Goal: Information Seeking & Learning: Learn about a topic

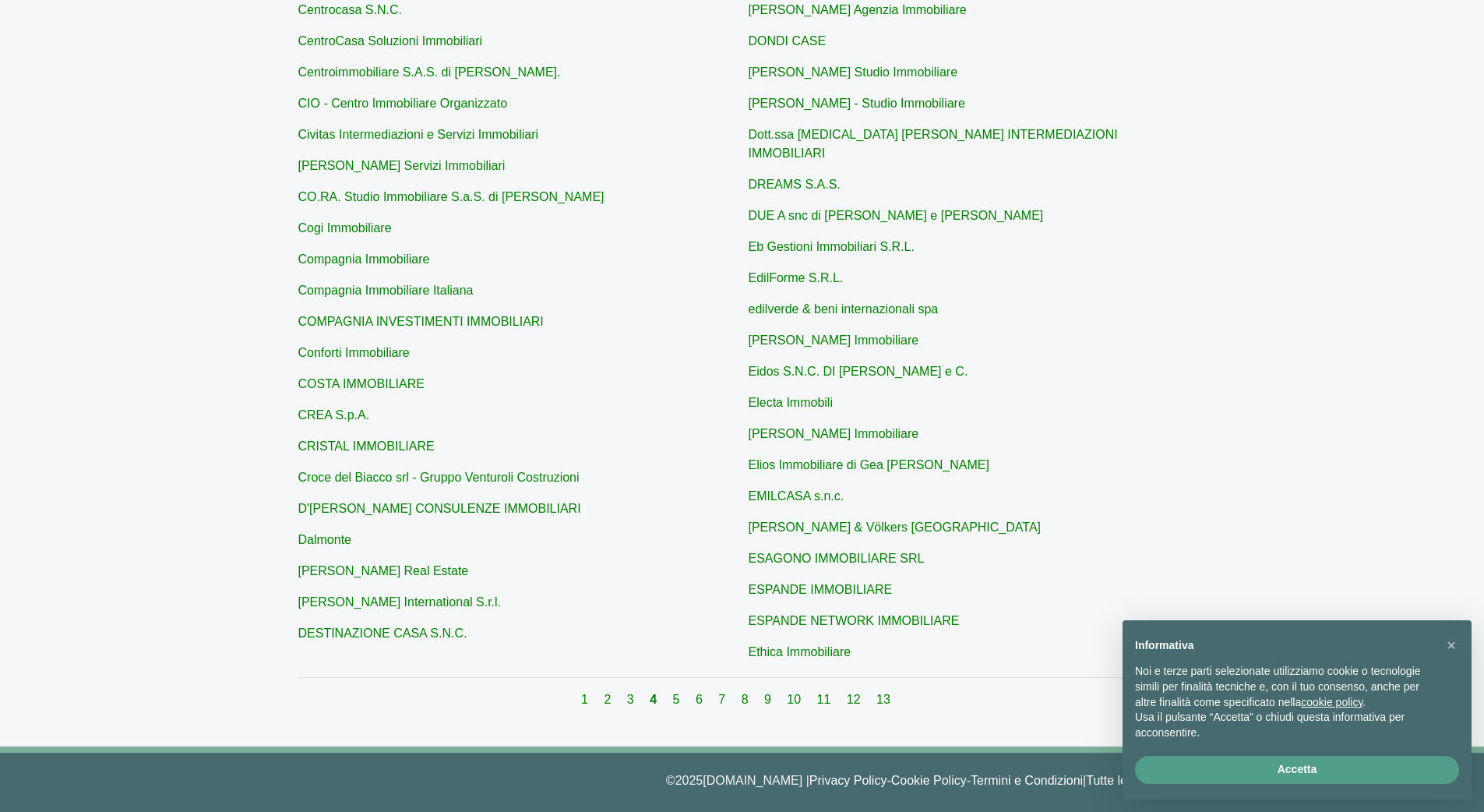
scroll to position [343, 0]
click at [784, 692] on div "1 2 3 4 5 6 7 8 9 10 11 12 13" at bounding box center [742, 700] width 889 height 19
click at [771, 693] on link "9" at bounding box center [770, 700] width 10 height 13
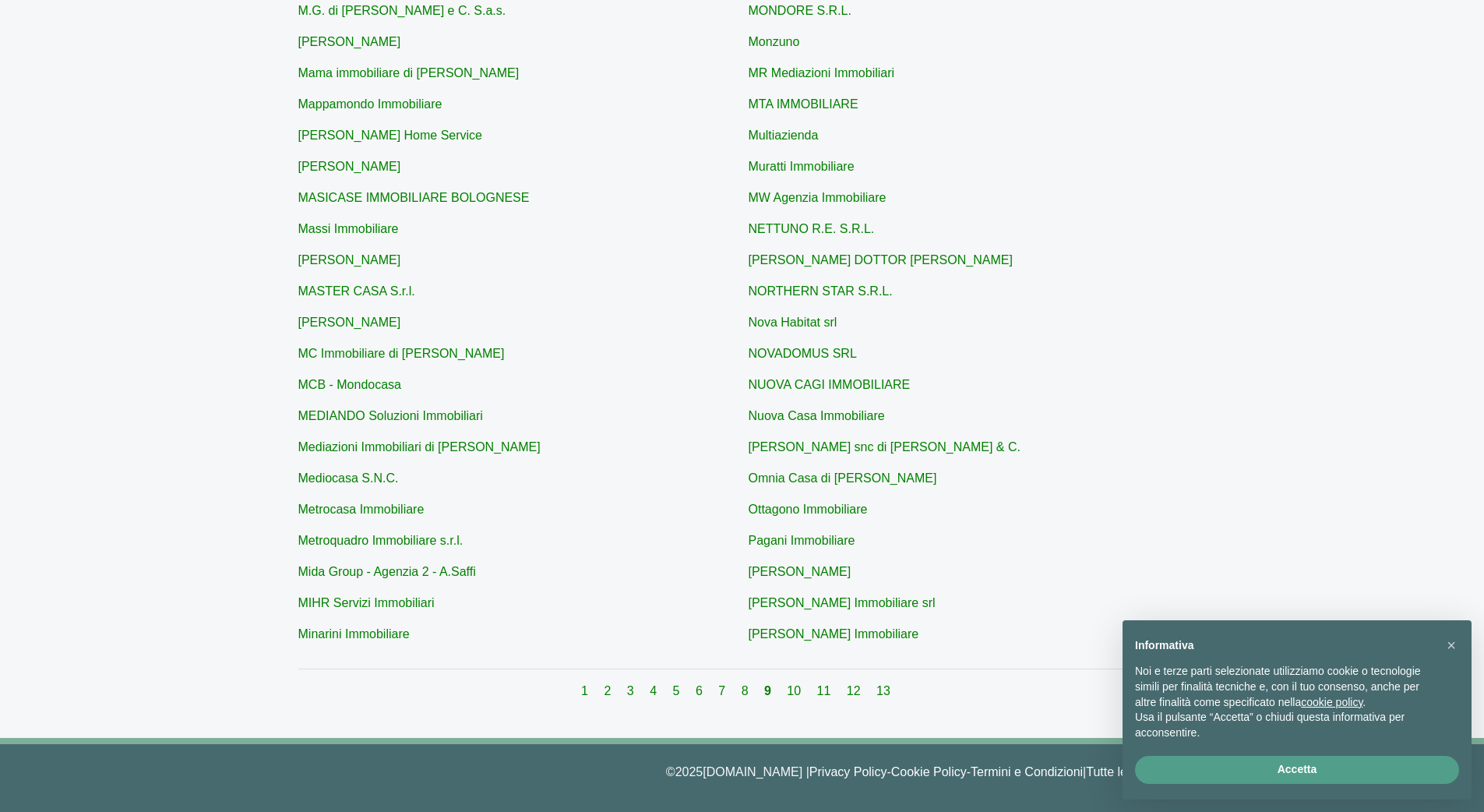
click at [789, 686] on div "1 2 3 4 5 6 7 8 9 10 11 12 13" at bounding box center [742, 690] width 889 height 19
click at [796, 690] on link "10" at bounding box center [795, 690] width 17 height 13
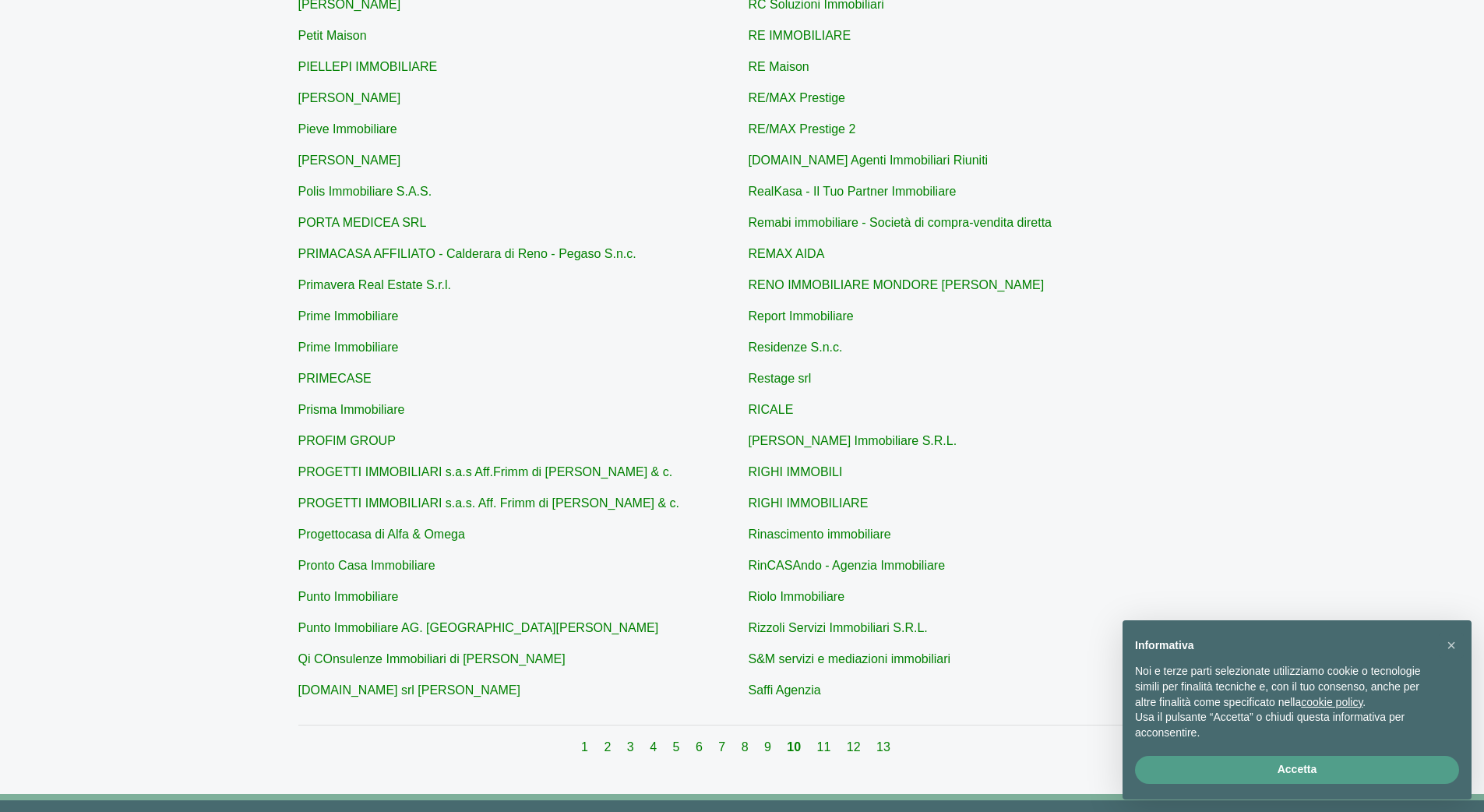
scroll to position [293, 0]
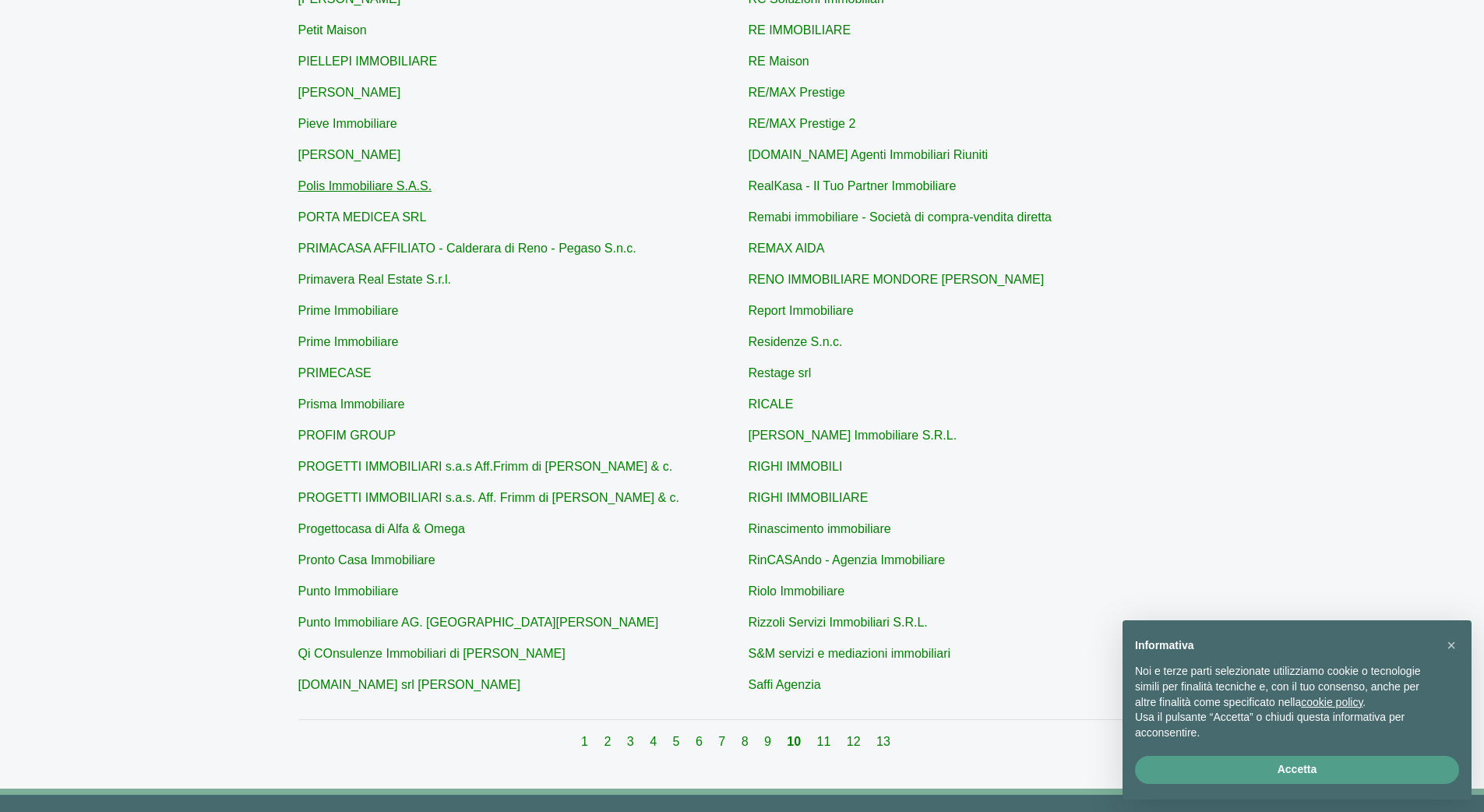
click at [356, 190] on link "Polis Immobiliare S.A.S." at bounding box center [365, 186] width 134 height 13
type input "Polis Immobiliare S.A.S."
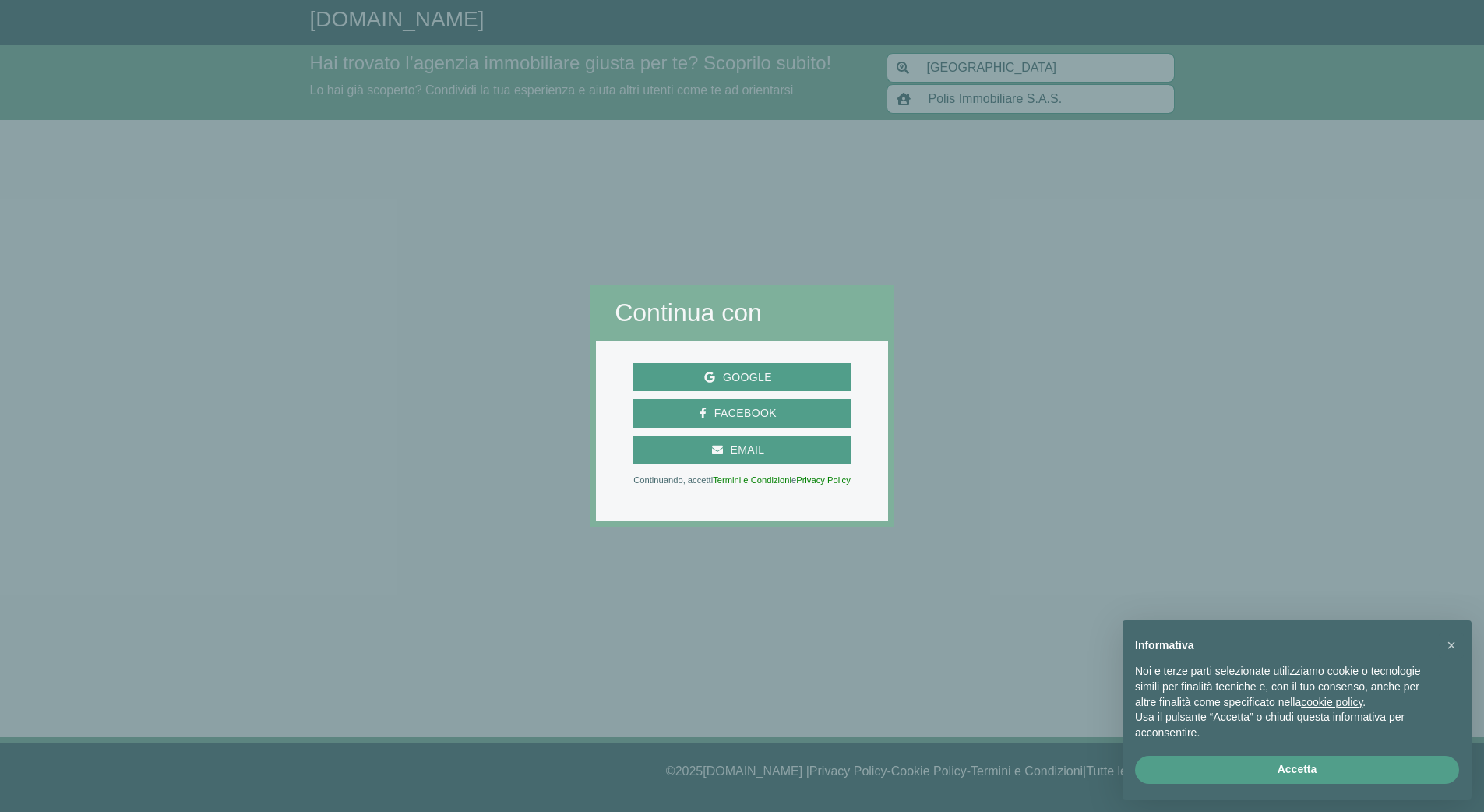
click at [707, 328] on div "Continua con" at bounding box center [742, 315] width 292 height 48
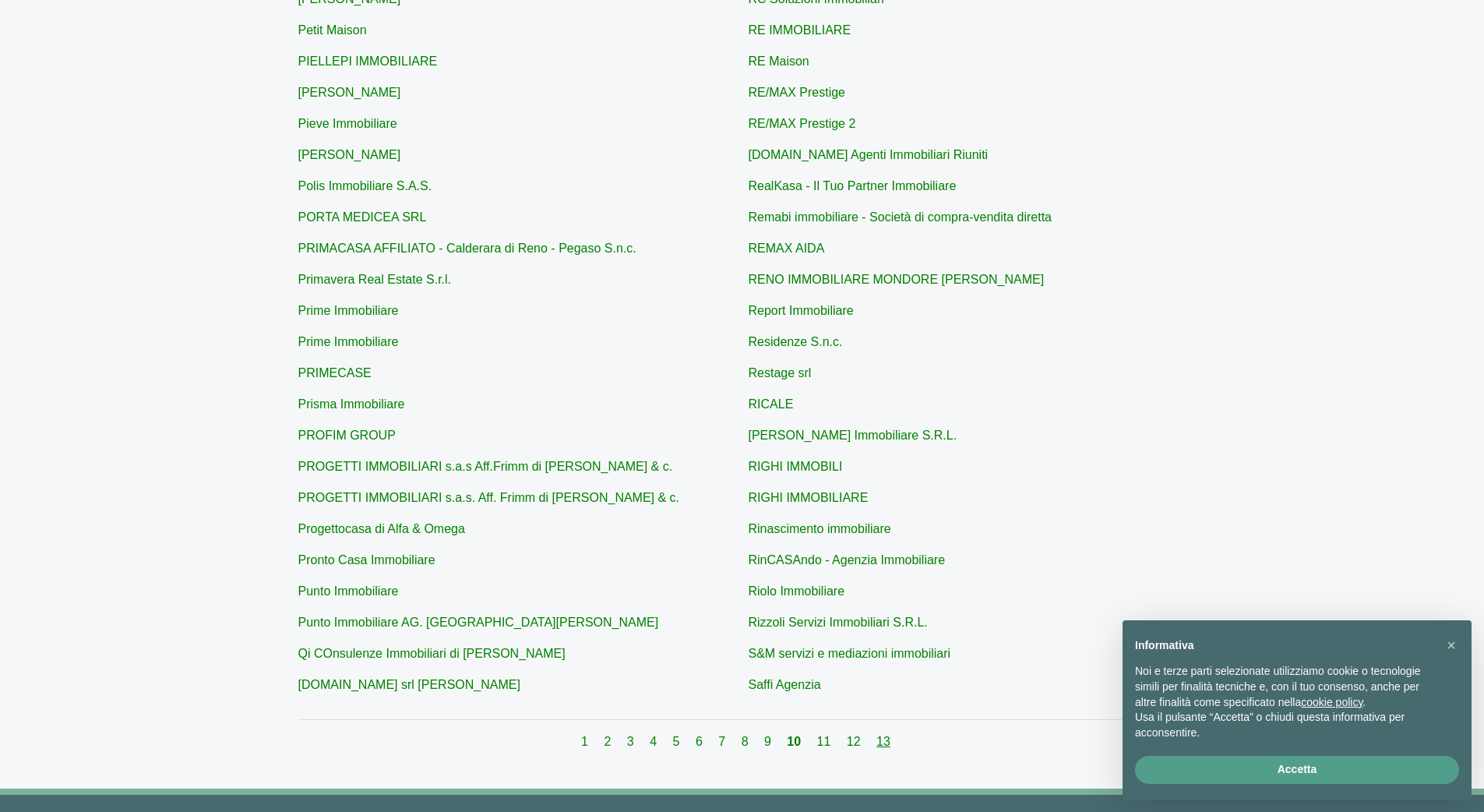
click at [880, 745] on link "13" at bounding box center [883, 741] width 14 height 13
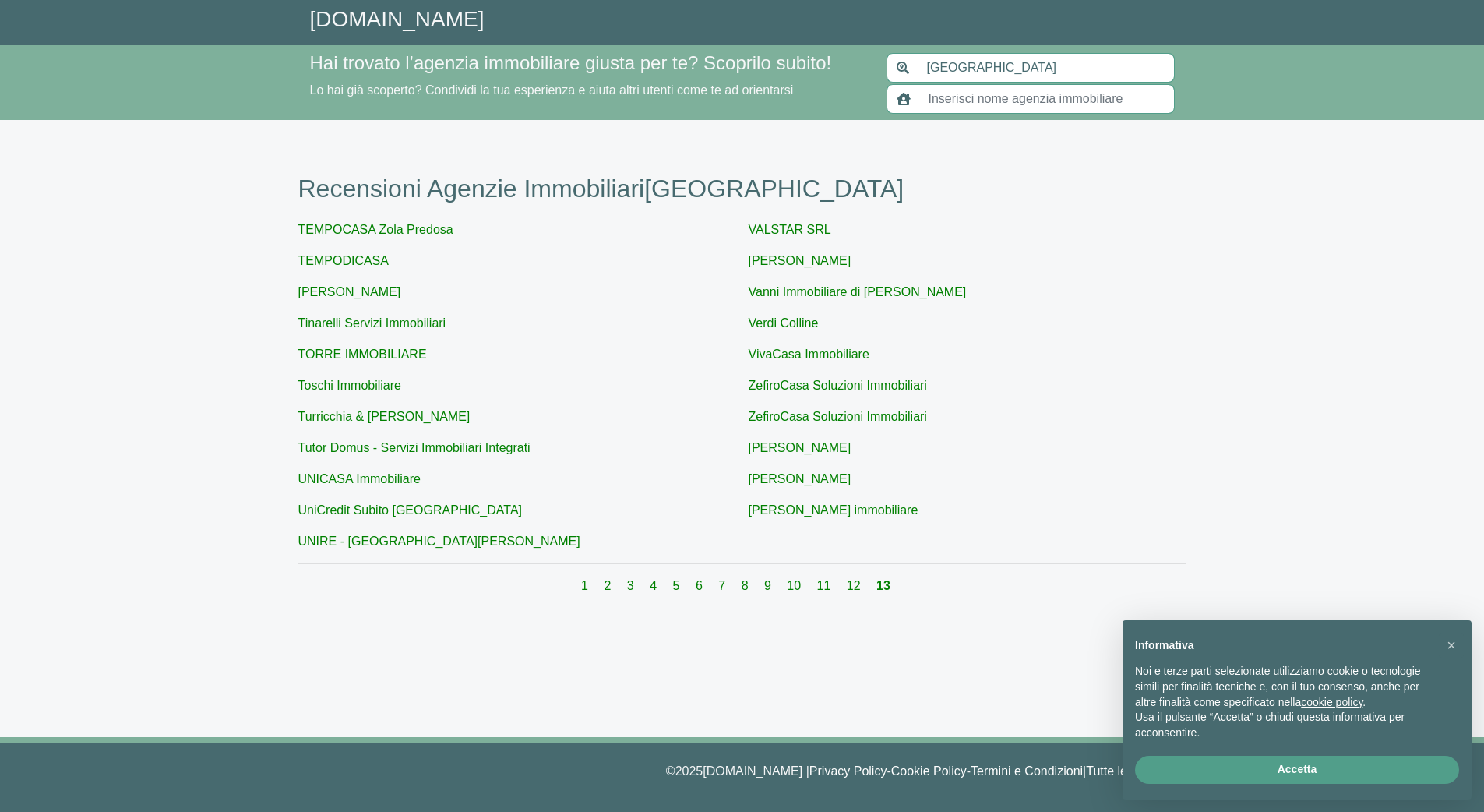
click at [592, 587] on div "1 2 3 4 5 6 7 8 9 10 11 12 13" at bounding box center [742, 585] width 889 height 19
click at [590, 587] on link "1" at bounding box center [586, 585] width 10 height 13
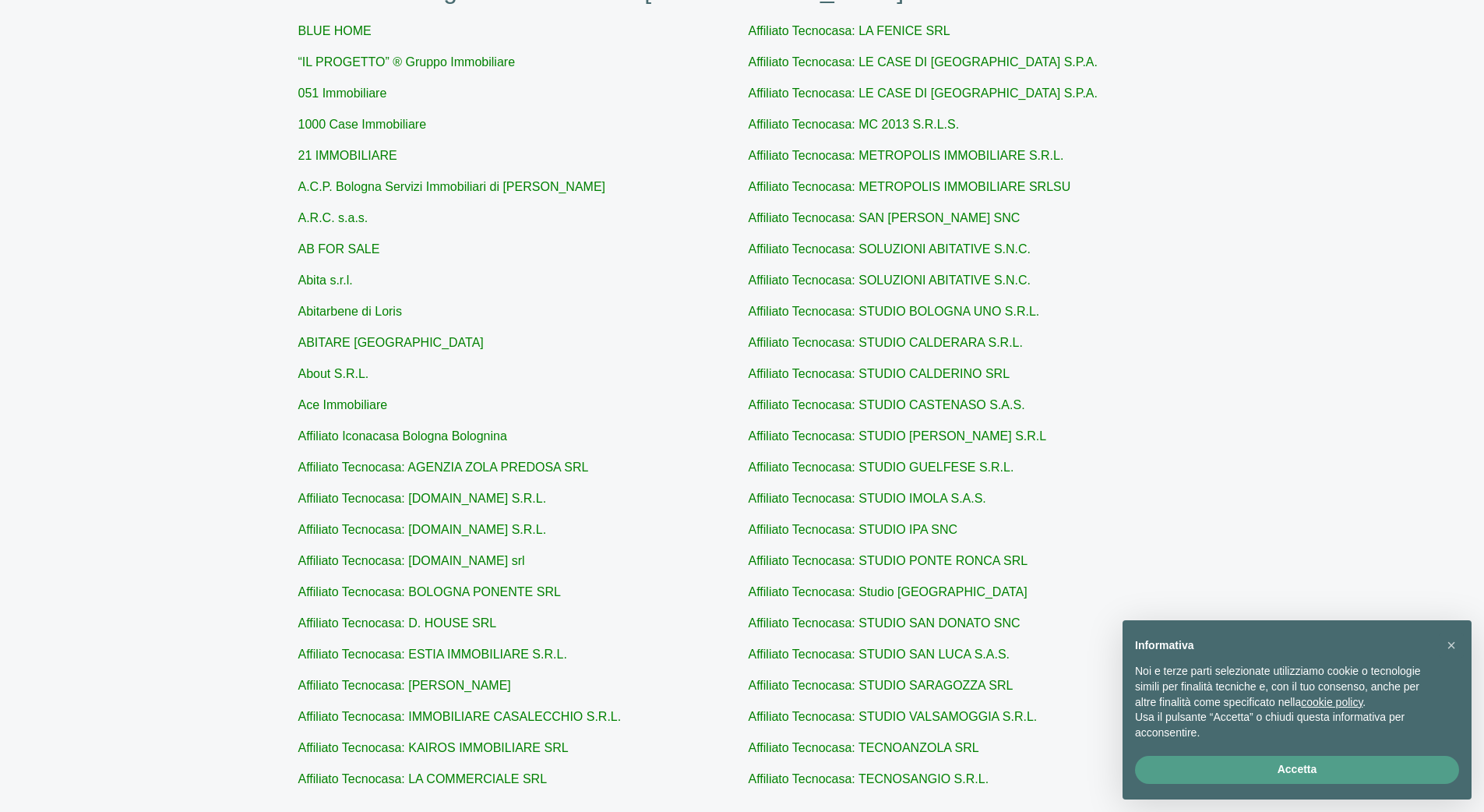
scroll to position [344, 0]
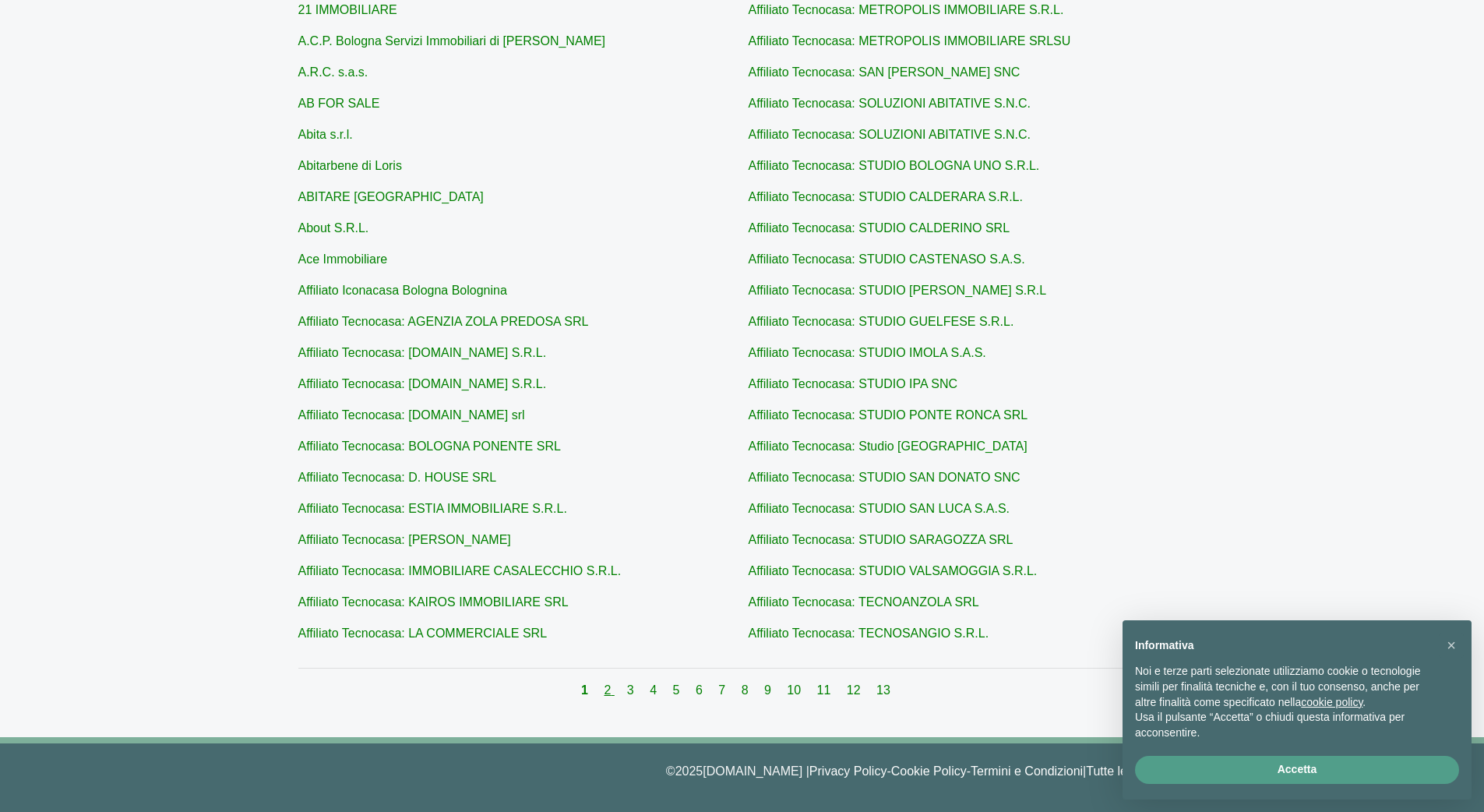
click at [608, 691] on link "2" at bounding box center [609, 690] width 10 height 13
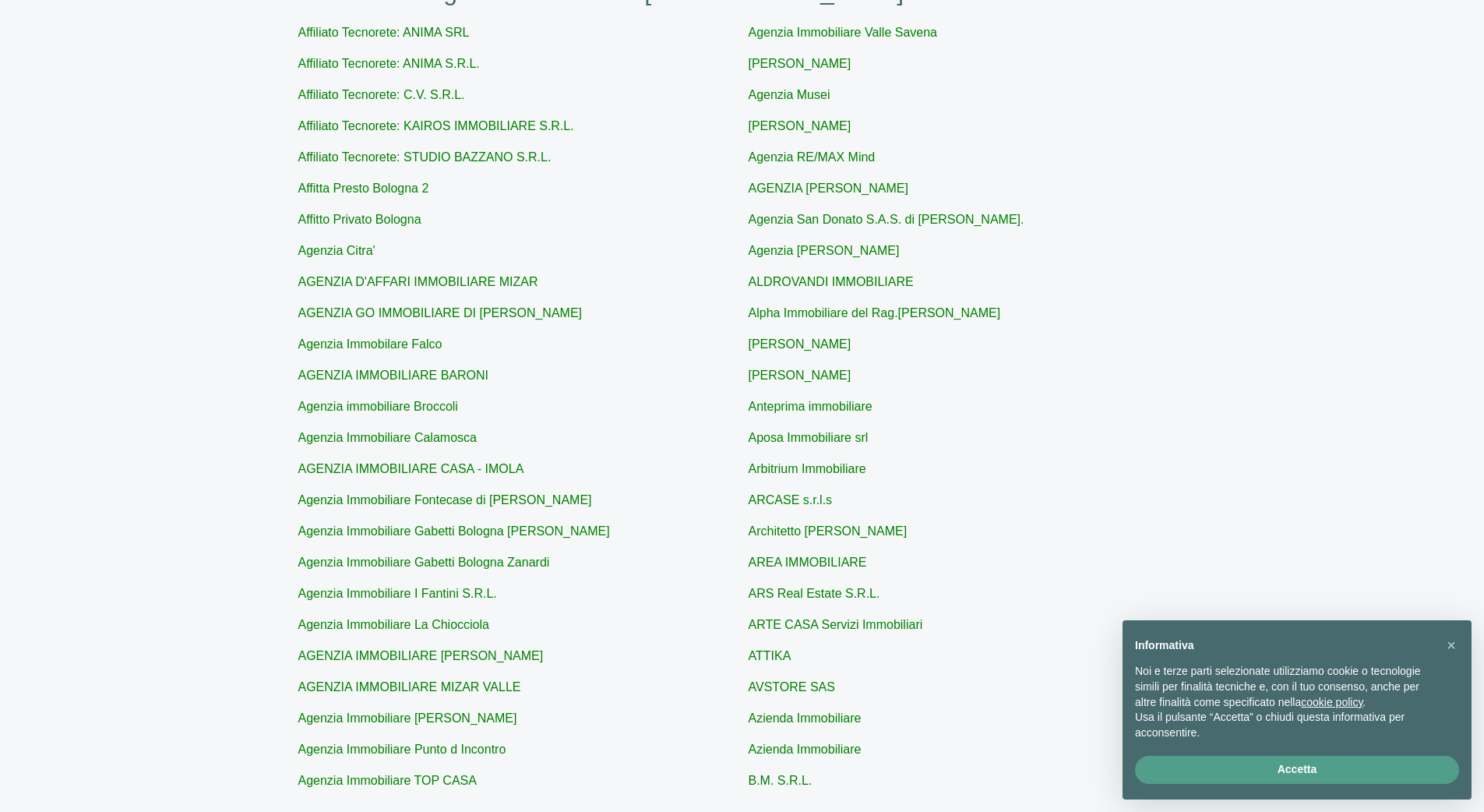
scroll to position [344, 0]
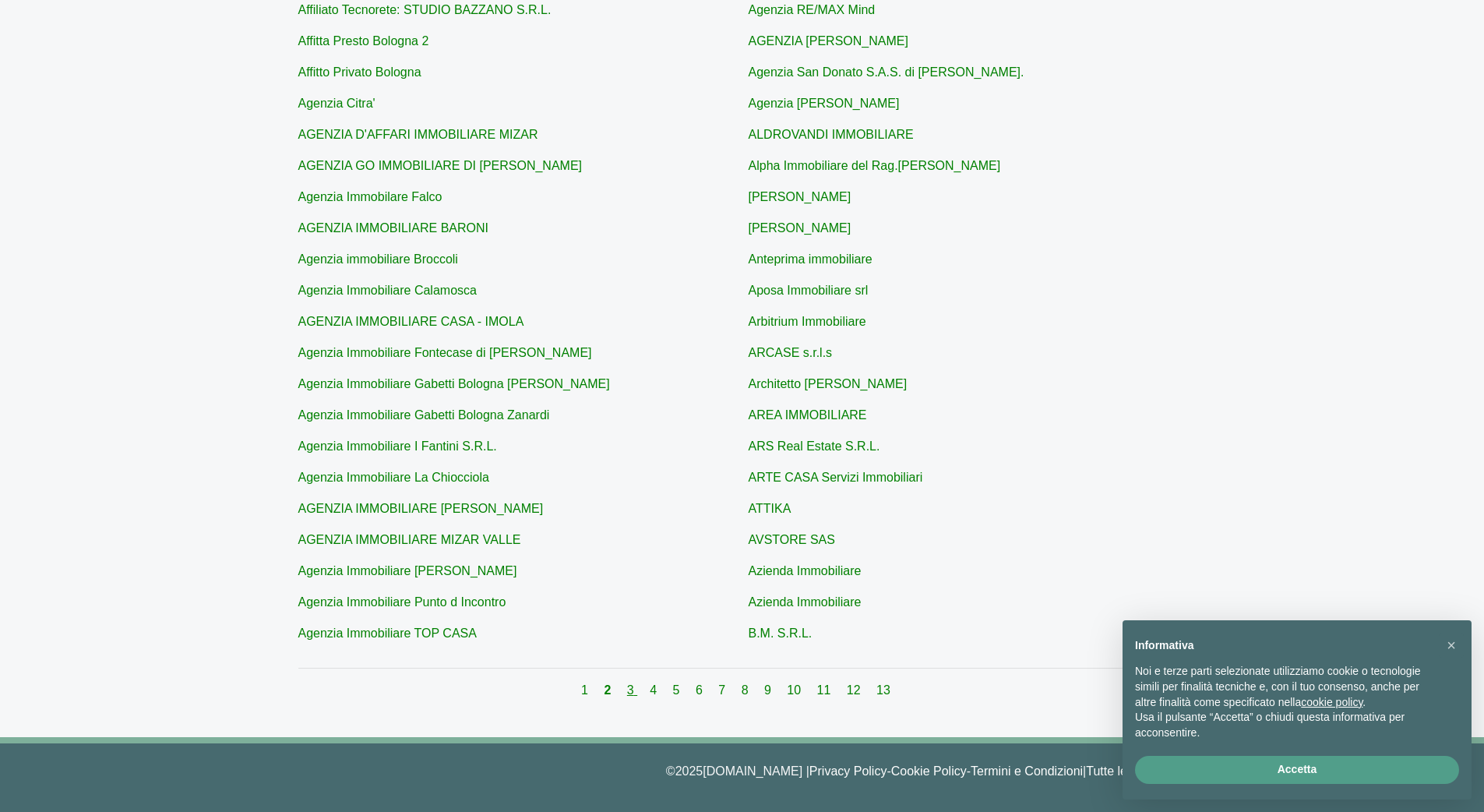
click at [633, 694] on link "3" at bounding box center [632, 690] width 10 height 13
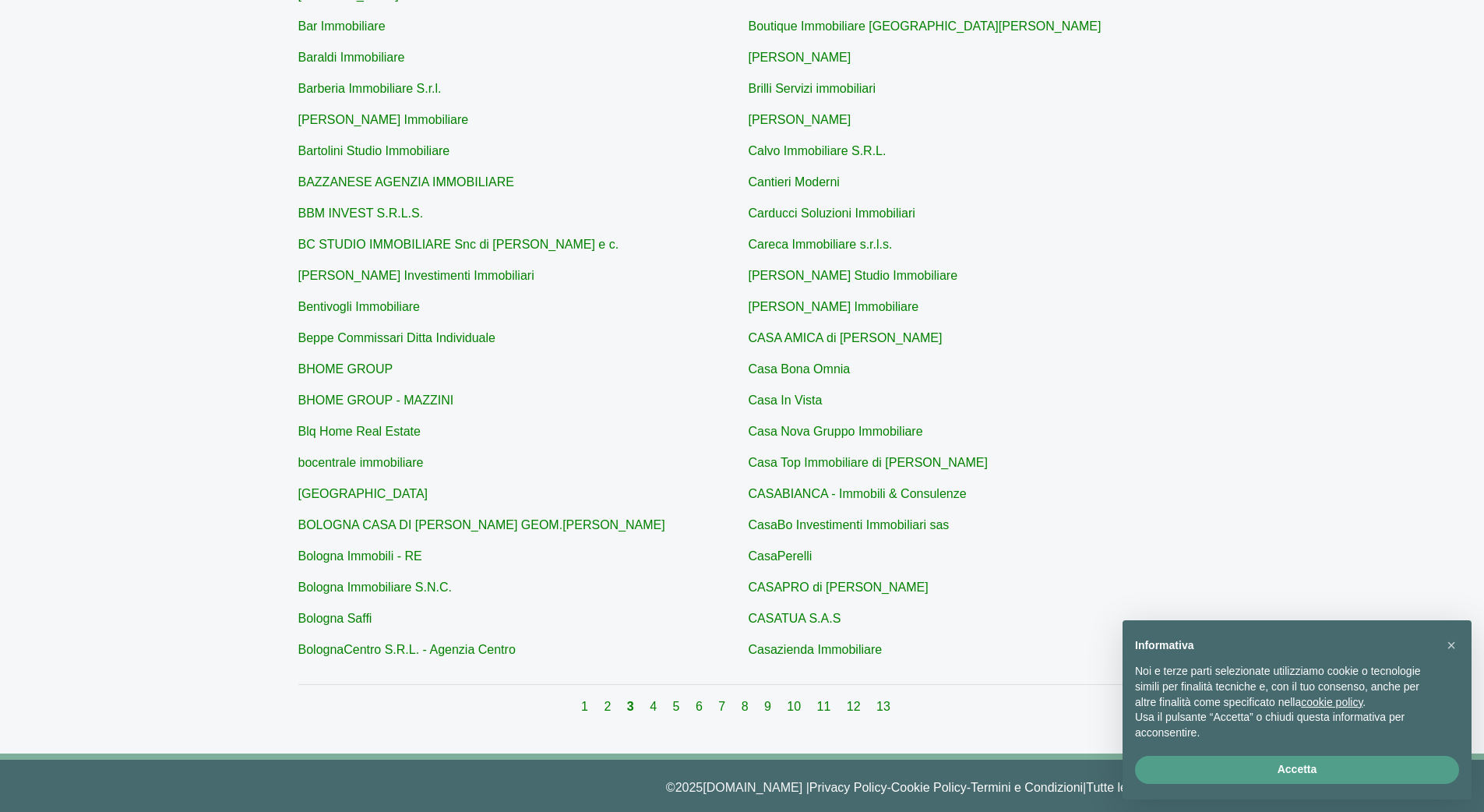
scroll to position [333, 0]
